Goal: Task Accomplishment & Management: Complete application form

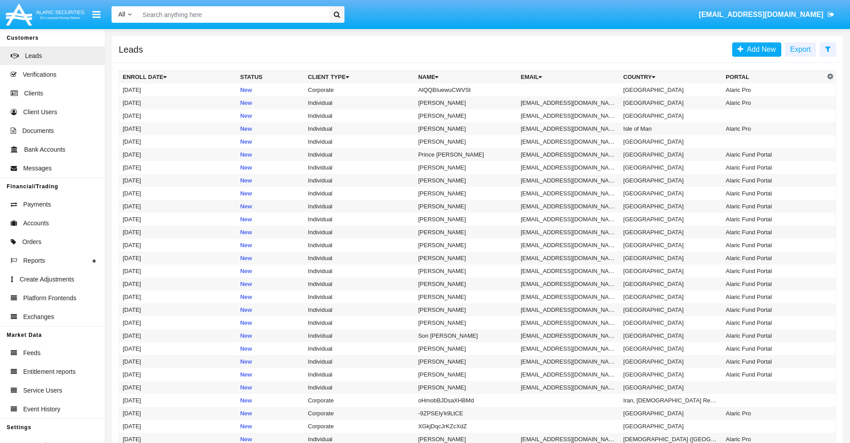
click at [827, 49] on icon at bounding box center [828, 49] width 6 height 7
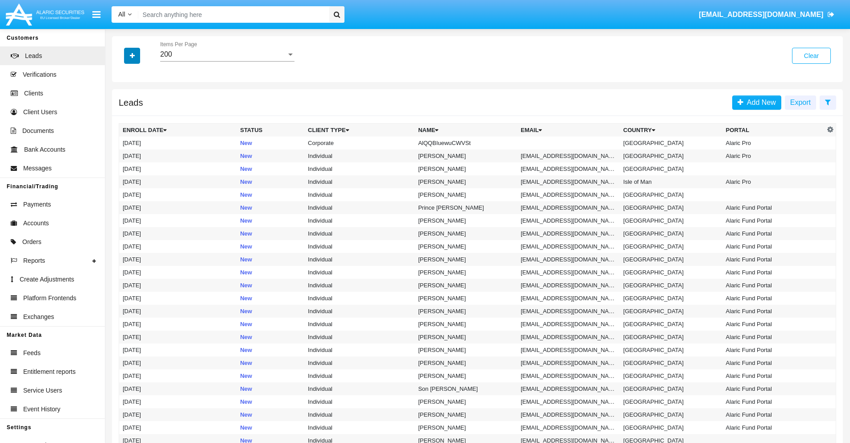
click at [132, 55] on icon "button" at bounding box center [132, 56] width 5 height 6
click at [139, 100] on span "Name" at bounding box center [139, 100] width 19 height 11
click at [123, 103] on input "Name" at bounding box center [122, 103] width 0 height 0
checkbox input "true"
click at [132, 55] on icon "button" at bounding box center [132, 56] width 5 height 6
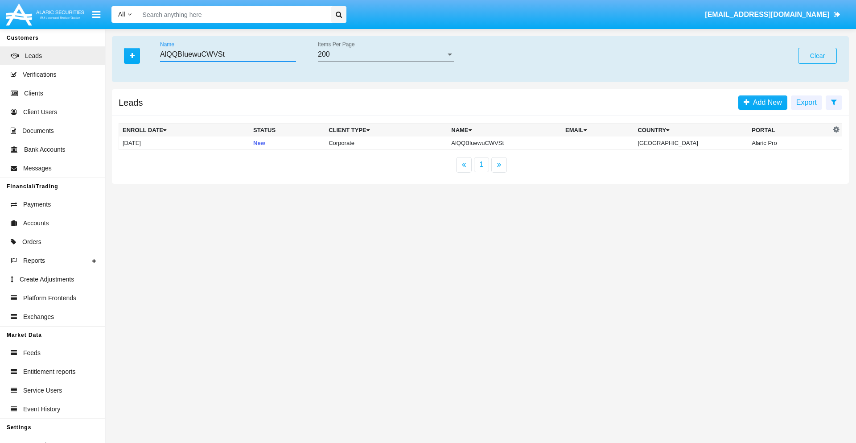
type input "AlQQBIuewuCWVSt"
click at [507, 143] on td "AlQQBIuewuCWVSt" at bounding box center [505, 143] width 114 height 13
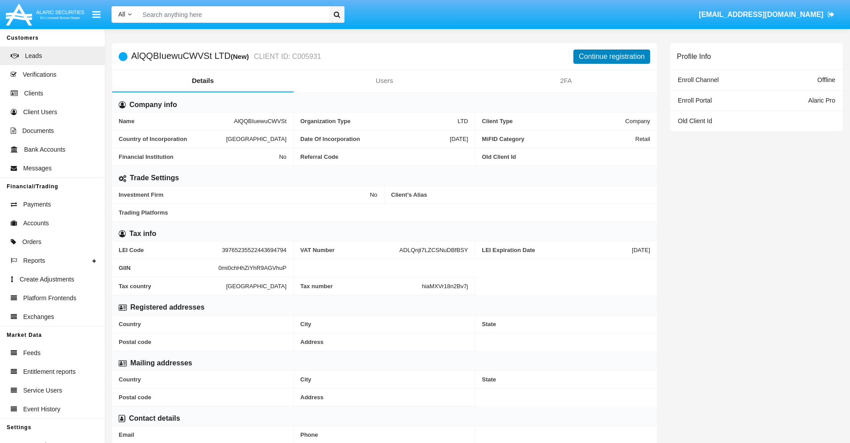
click at [612, 56] on button "Continue registration" at bounding box center [611, 57] width 77 height 14
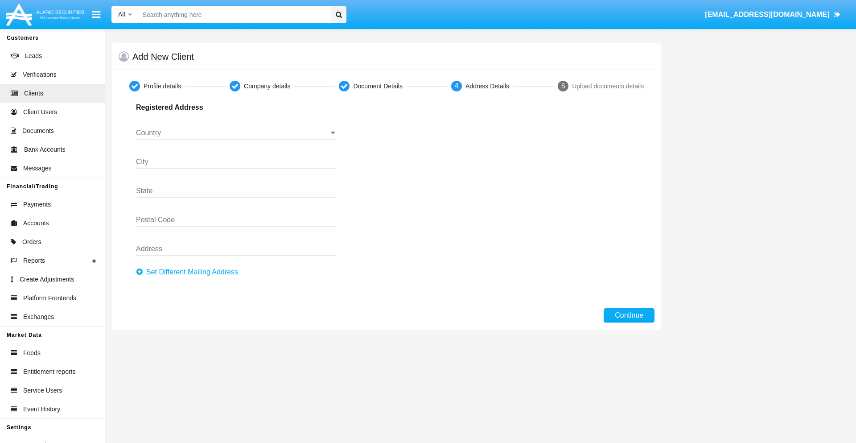
click at [190, 272] on button "Set Different Mailing Address" at bounding box center [190, 272] width 108 height 14
click at [236, 133] on input "Country" at bounding box center [236, 133] width 201 height 8
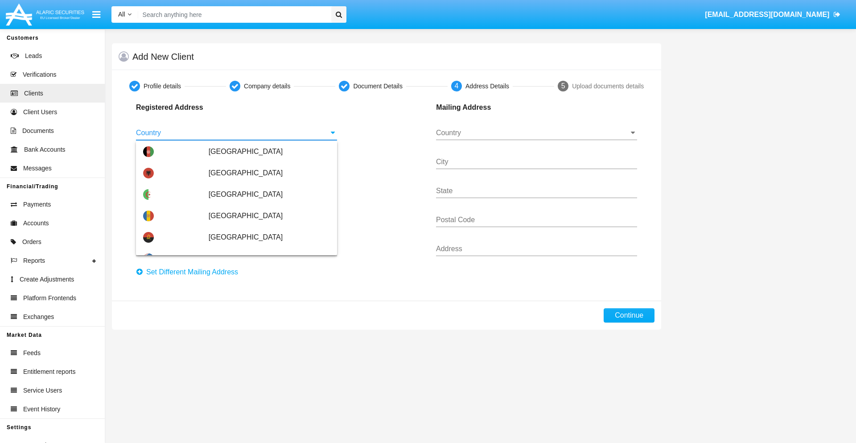
scroll to position [528, 0]
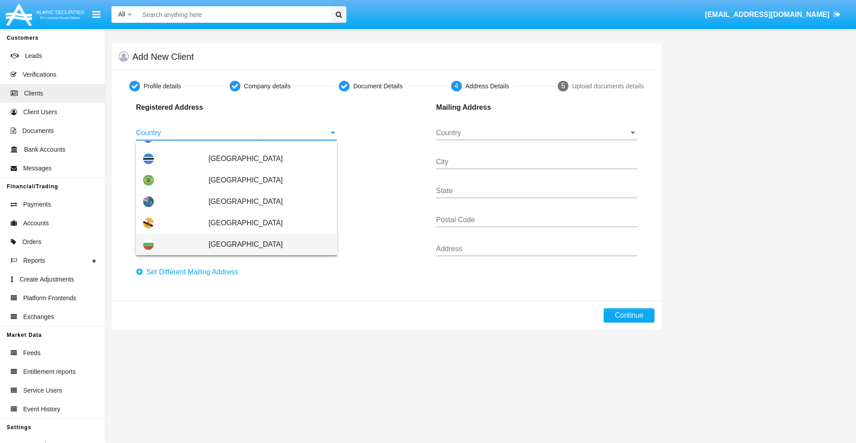
click at [265, 244] on span "Bulgaria" at bounding box center [269, 244] width 121 height 21
type input "Bulgaria"
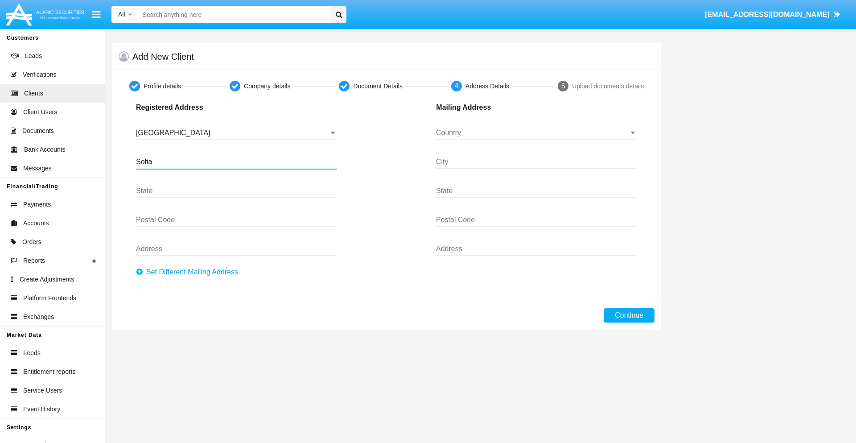
type input "Sofia"
type input "1000"
type input "Vasil Levski"
click at [537, 133] on input "Country" at bounding box center [536, 133] width 201 height 8
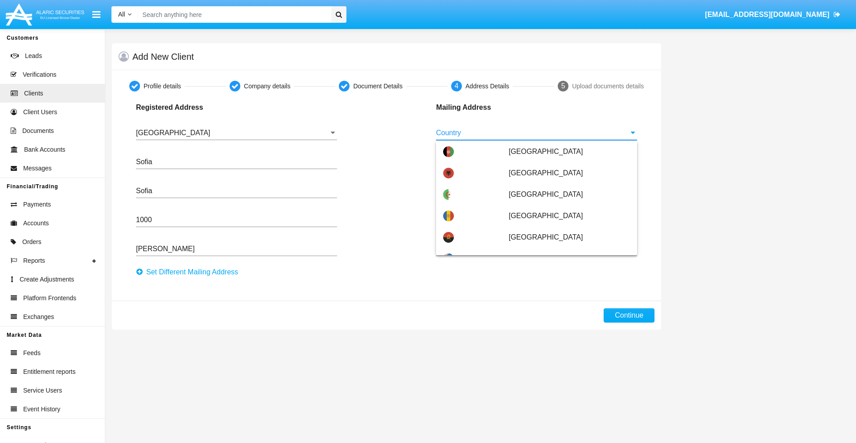
click at [565, 291] on span "Argentina" at bounding box center [569, 301] width 121 height 21
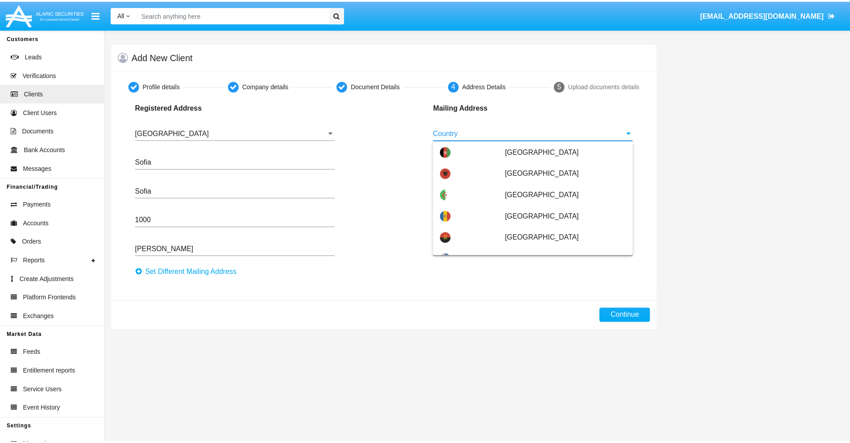
scroll to position [0, 0]
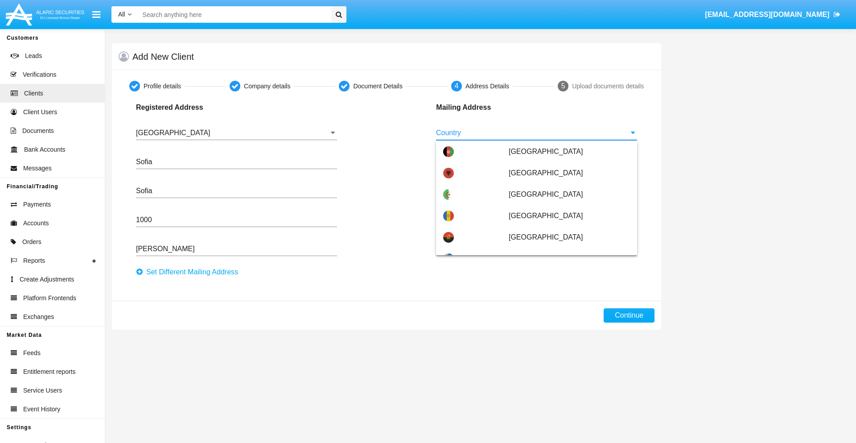
type input "Argentina"
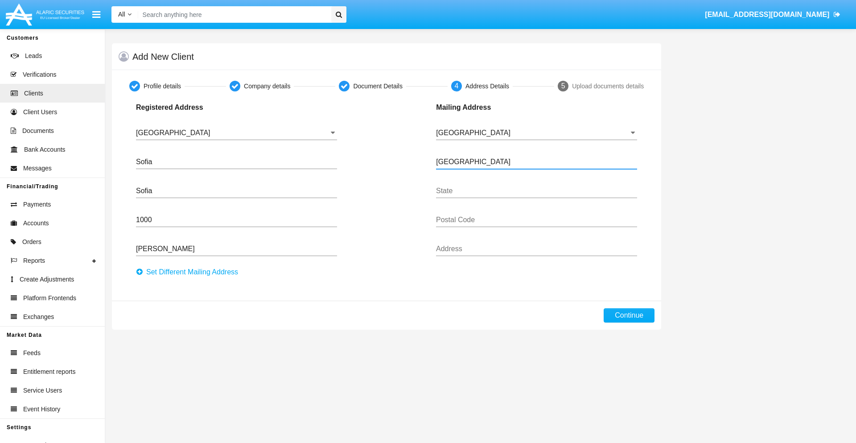
type input "Buenos Aires"
type input "7777"
type input "Test Mail Address"
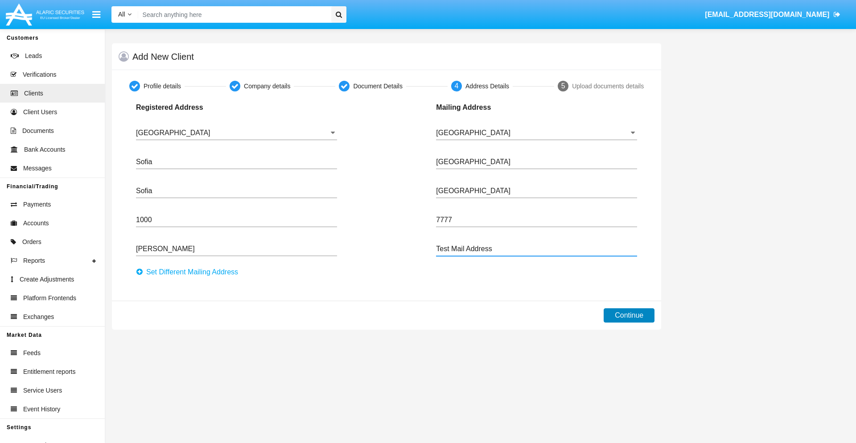
click at [629, 315] on button "Continue" at bounding box center [629, 315] width 51 height 14
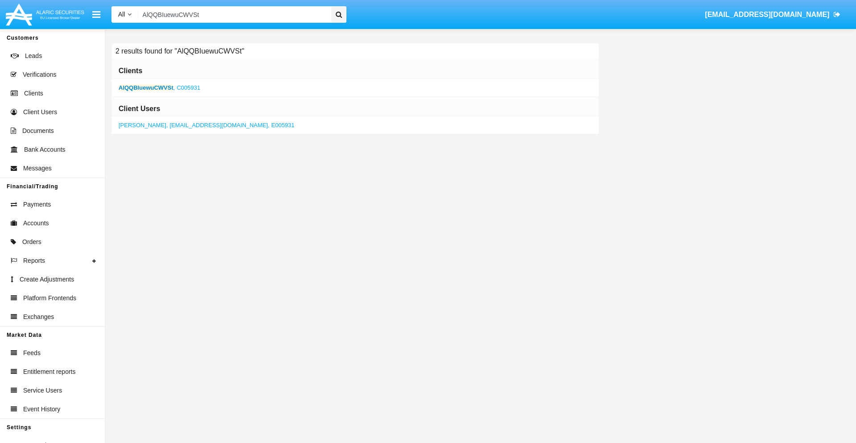
type input "AlQQBIuewuCWVSt"
click at [146, 87] on b "AlQQBIuewuCWVSt" at bounding box center [146, 87] width 55 height 7
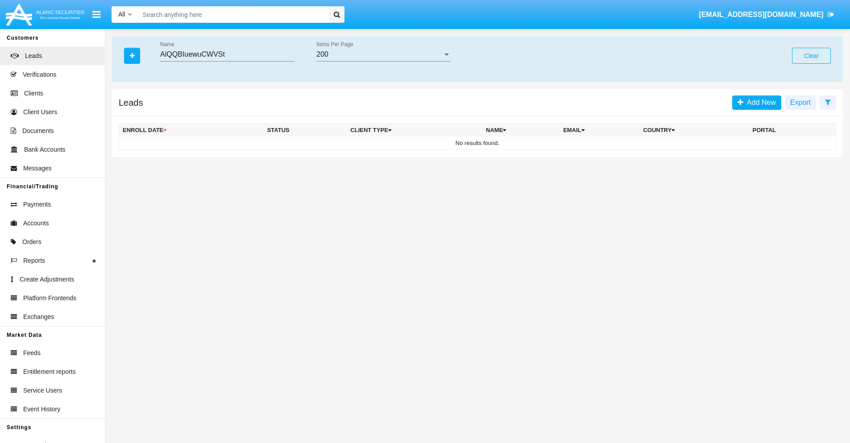
click at [811, 56] on button "Clear" at bounding box center [811, 56] width 39 height 16
